Goal: Communication & Community: Answer question/provide support

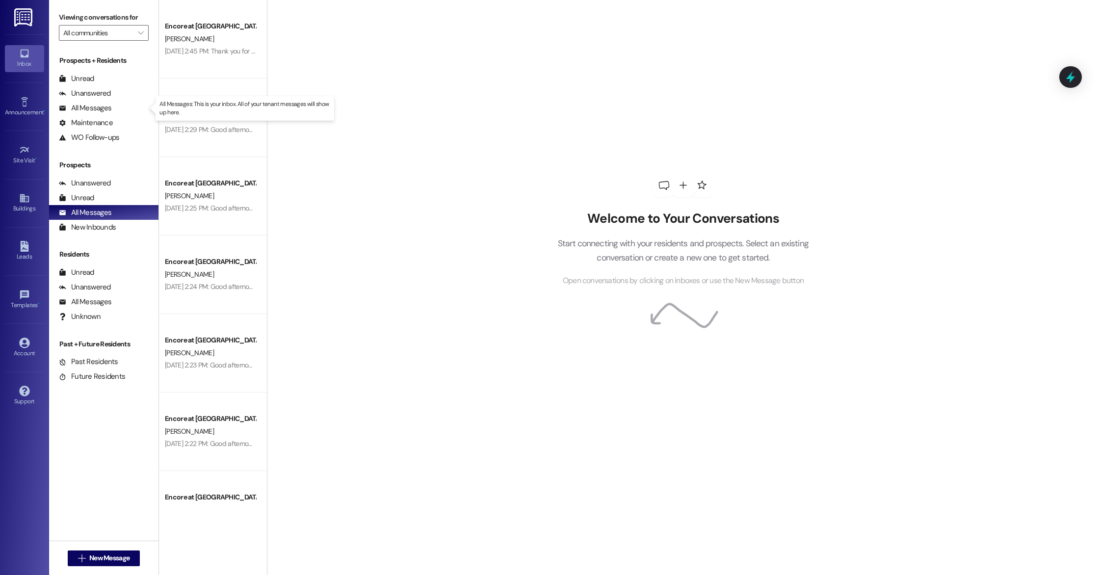
click at [104, 111] on div "All Messages" at bounding box center [85, 108] width 53 height 10
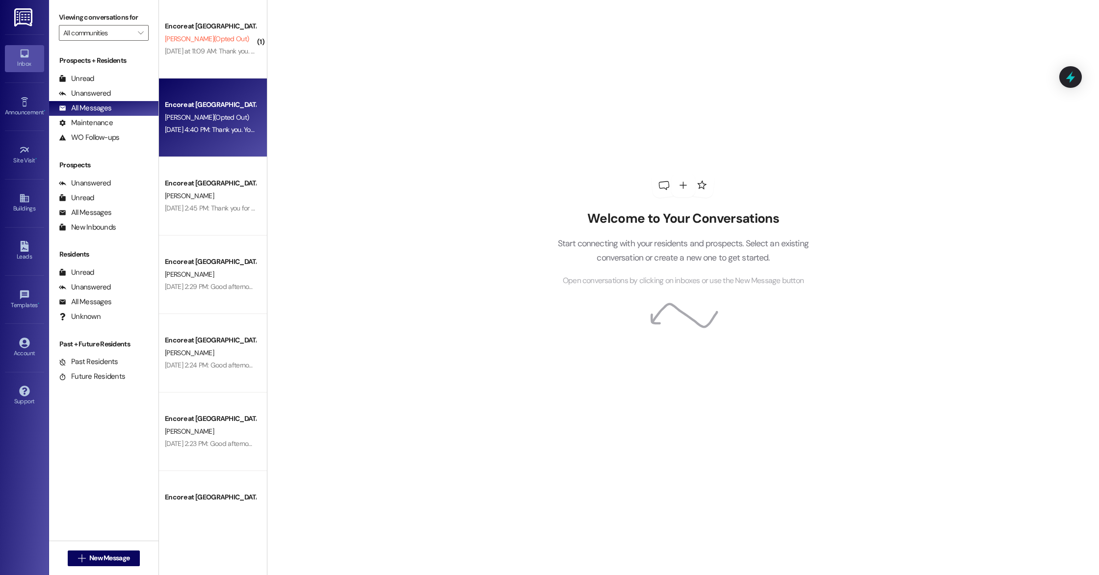
click at [218, 141] on div "Encore at [GEOGRAPHIC_DATA] [PERSON_NAME] (Opted Out) [DATE] 4:40 PM: Thank you…" at bounding box center [213, 118] width 108 height 79
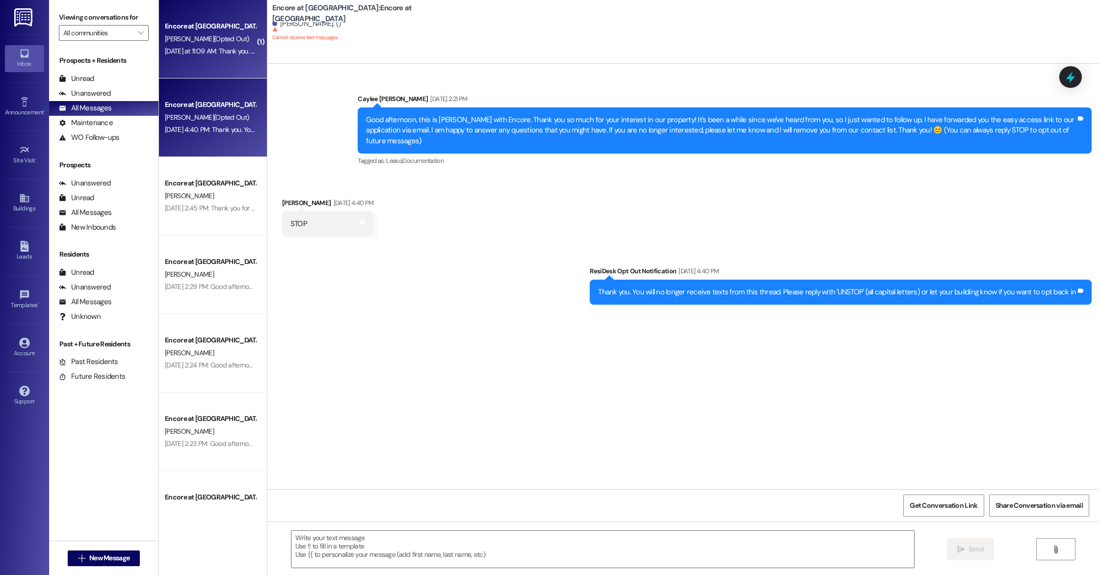
click at [215, 59] on div "Encore at [GEOGRAPHIC_DATA] [PERSON_NAME] (Opted Out) [DATE] at 11:09 AM: Thank…" at bounding box center [213, 39] width 108 height 79
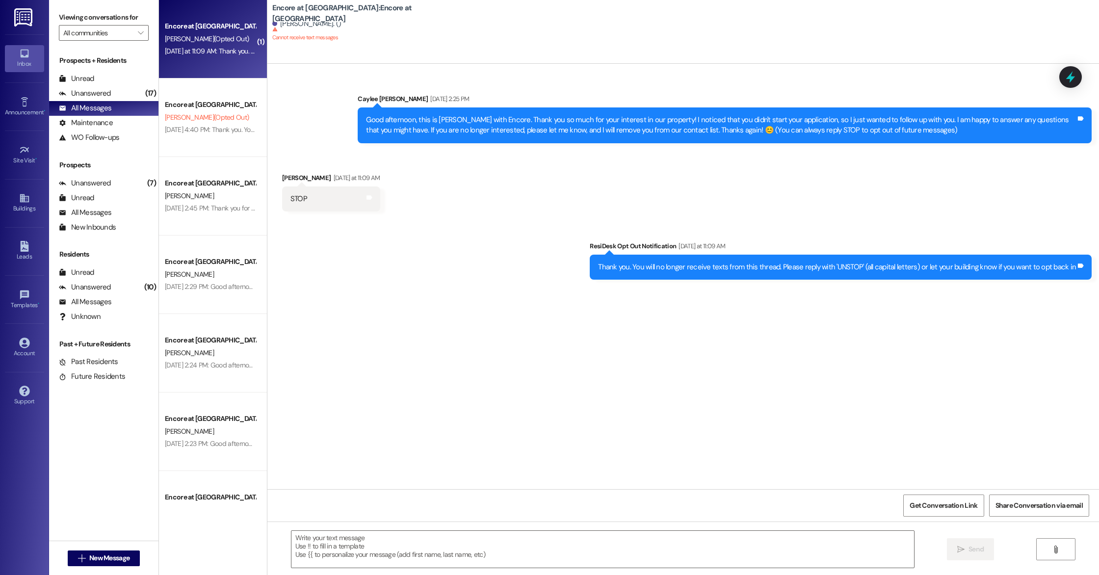
click at [306, 78] on div "Sent via SMS Caylee [PERSON_NAME] [DATE] 2:25 PM Good afternoon, this is Caylee…" at bounding box center [683, 111] width 832 height 79
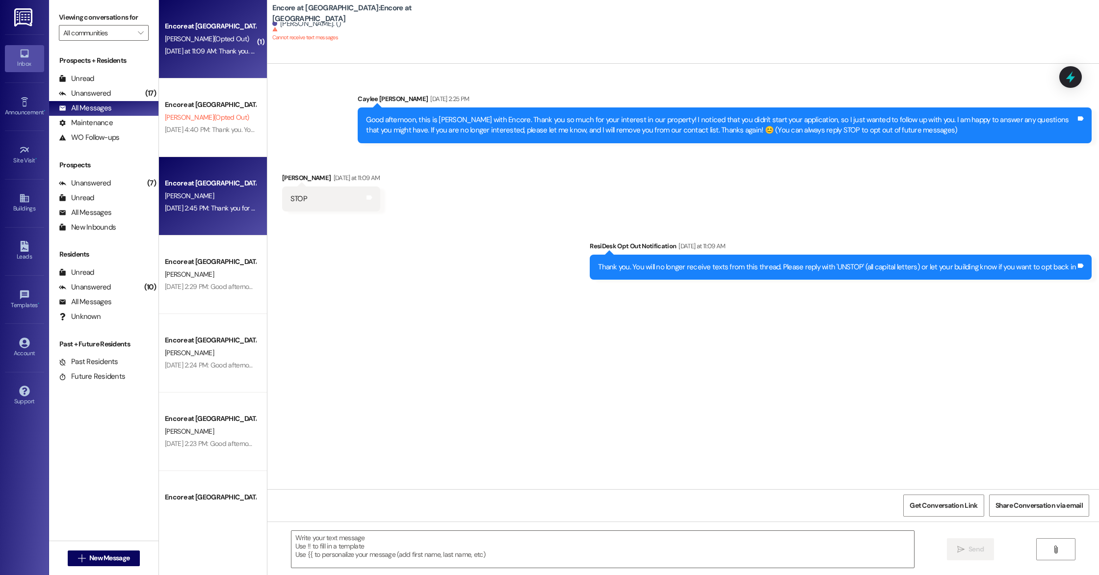
click at [218, 189] on div "Encore at [GEOGRAPHIC_DATA]" at bounding box center [210, 183] width 93 height 12
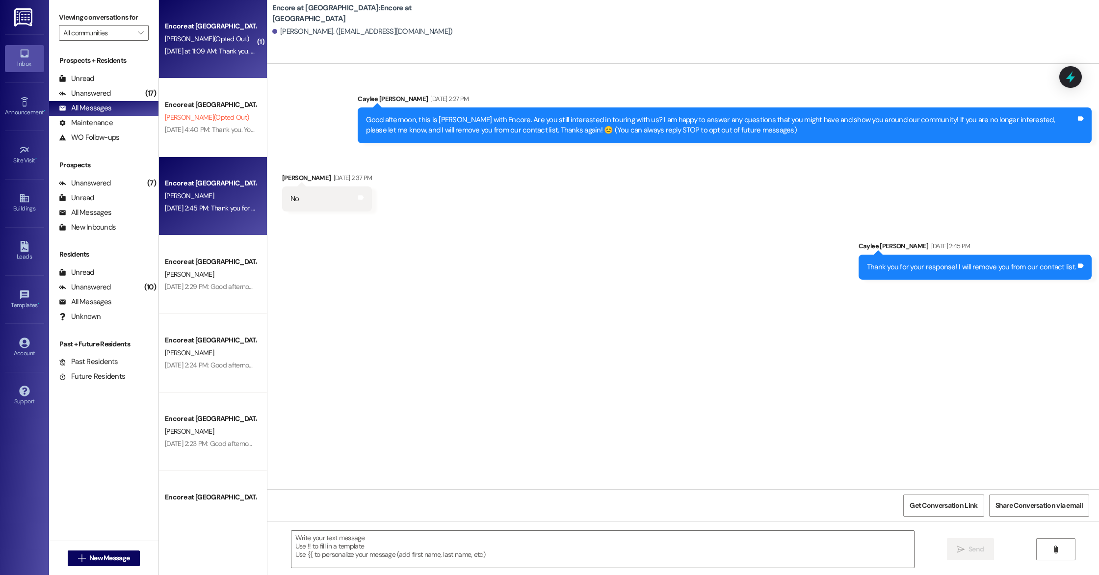
click at [205, 64] on div "Encore at [GEOGRAPHIC_DATA] [PERSON_NAME] (Opted Out) [DATE] at 11:09 AM: Thank…" at bounding box center [213, 39] width 108 height 79
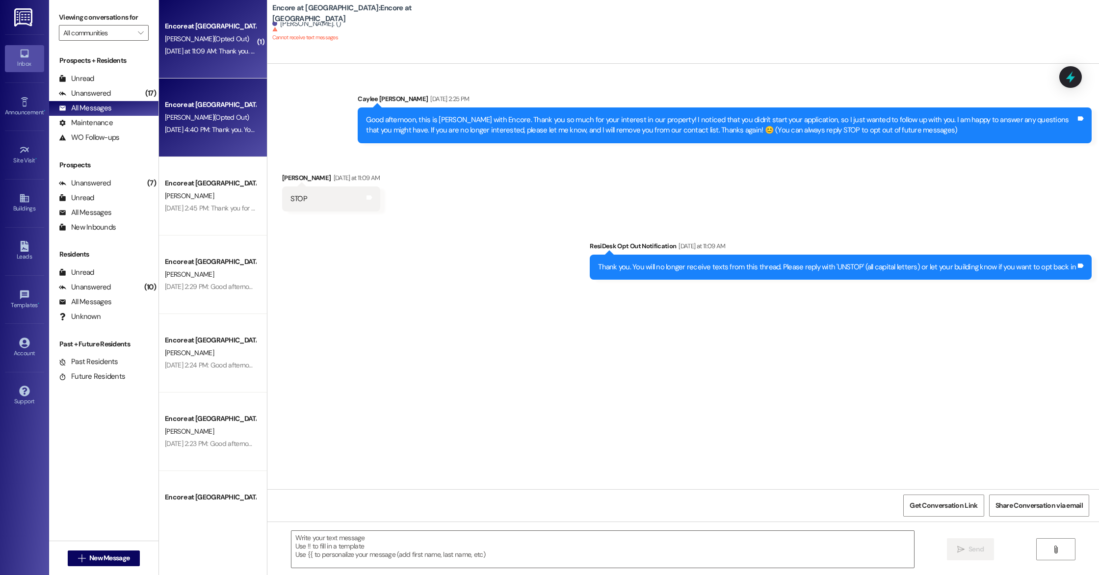
click at [198, 102] on div "Encore at [GEOGRAPHIC_DATA]" at bounding box center [210, 105] width 91 height 10
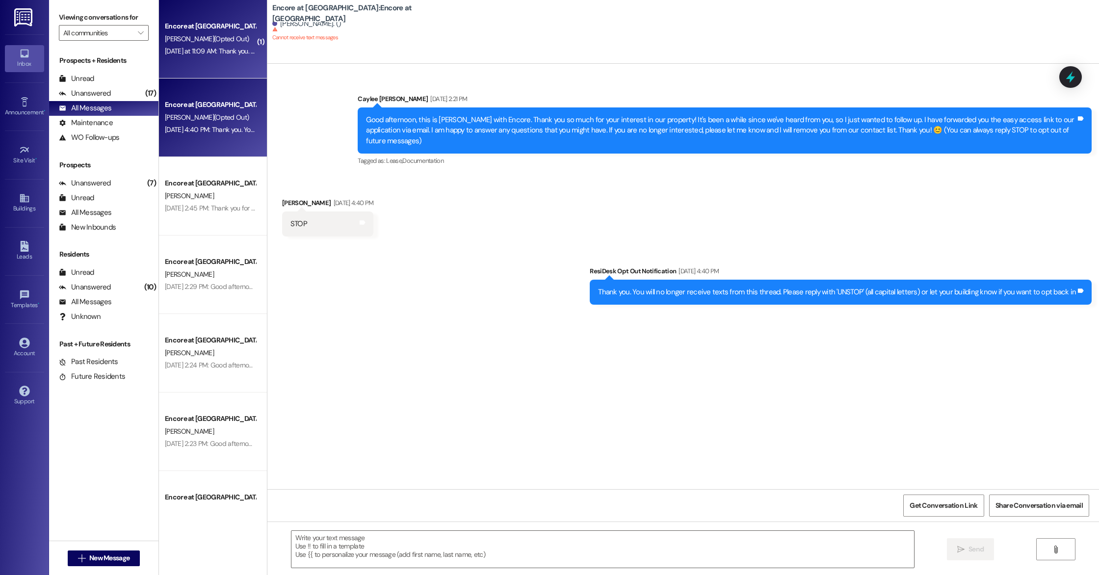
click at [205, 63] on div "Encore at [GEOGRAPHIC_DATA] [PERSON_NAME] (Opted Out) [DATE] at 11:09 AM: Thank…" at bounding box center [213, 39] width 108 height 79
